Goal: Task Accomplishment & Management: Complete application form

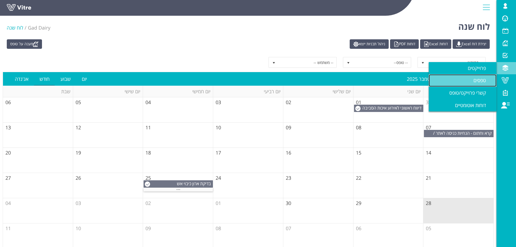
click at [476, 77] on span "טפסים" at bounding box center [483, 80] width 19 height 7
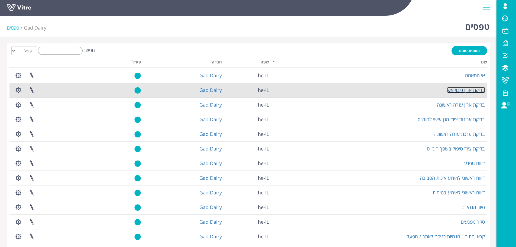
click at [466, 91] on link "בדיקת ארון כיבוי אש" at bounding box center [466, 90] width 38 height 7
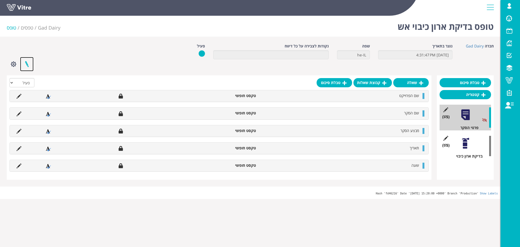
click at [28, 65] on link at bounding box center [27, 64] width 14 height 14
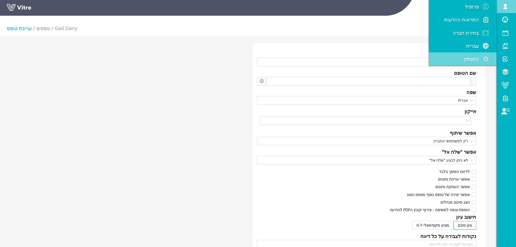
click at [468, 56] on span "התנתק" at bounding box center [471, 59] width 15 height 7
